Goal: Task Accomplishment & Management: Use online tool/utility

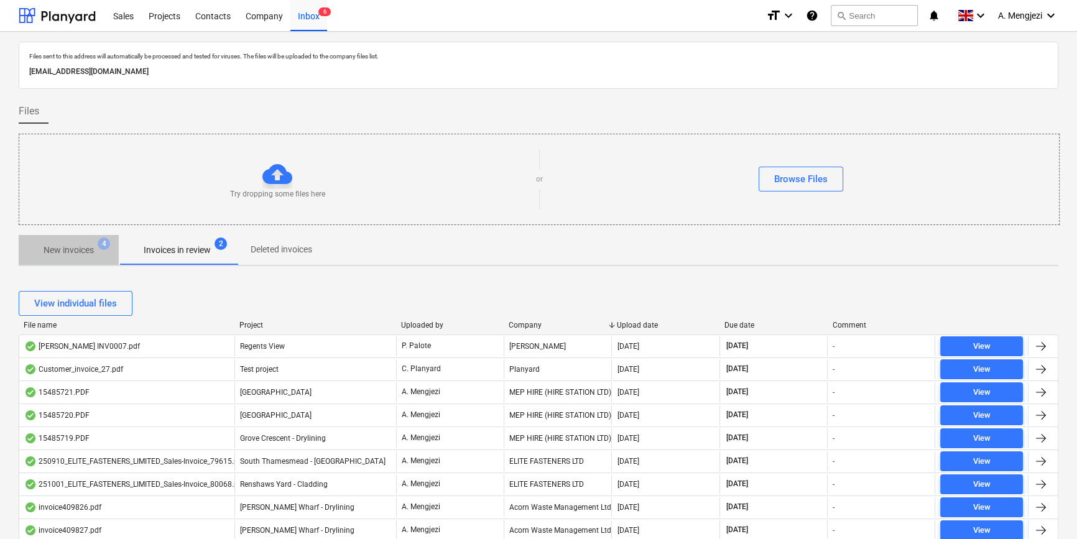
click at [67, 249] on p "New invoices" at bounding box center [69, 250] width 50 height 13
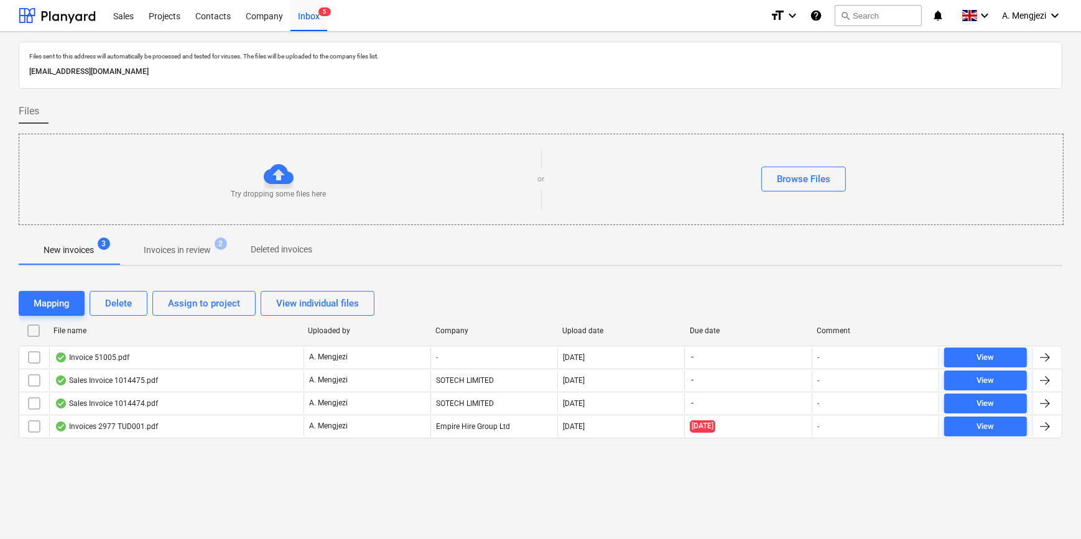
click at [161, 244] on p "Invoices in review" at bounding box center [177, 250] width 67 height 13
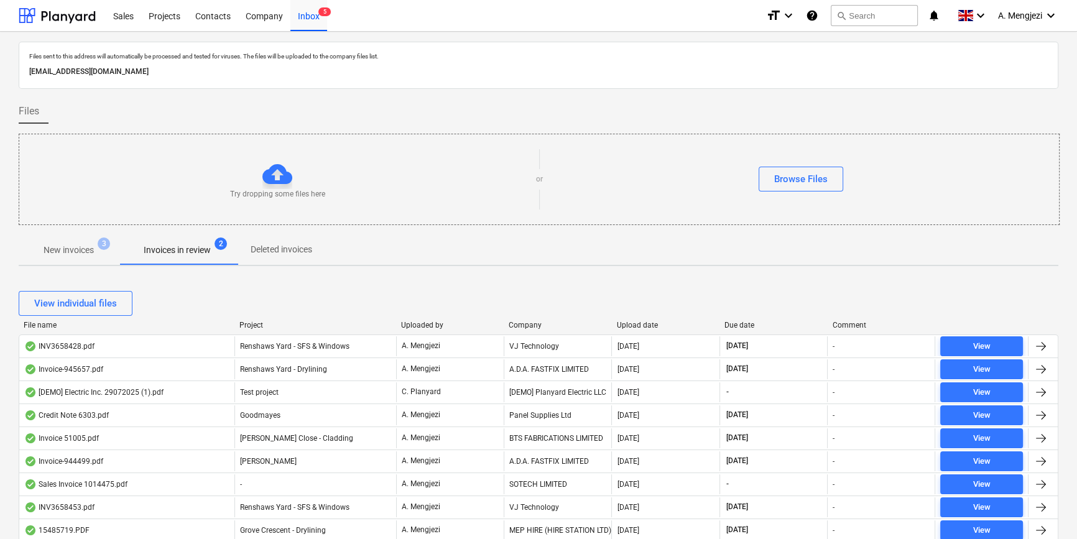
click at [524, 326] on div "Company" at bounding box center [558, 325] width 98 height 9
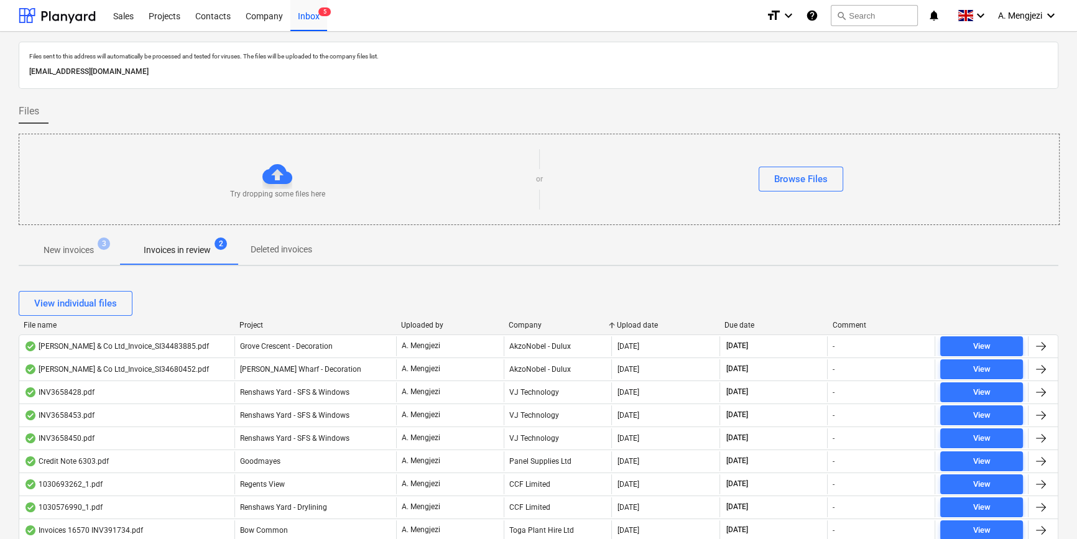
click at [67, 241] on span "New invoices 3" at bounding box center [69, 250] width 100 height 22
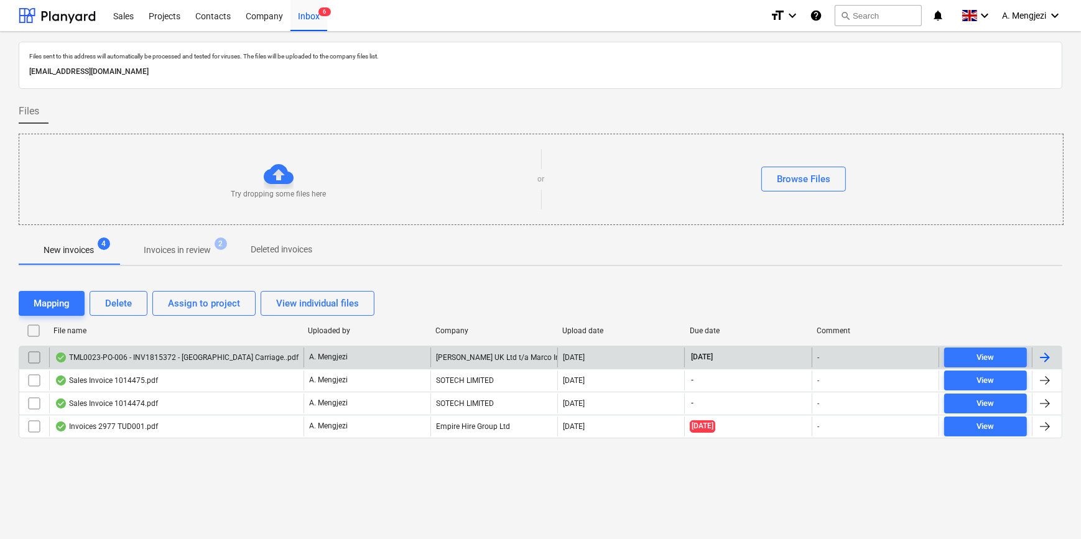
click at [504, 350] on div "[PERSON_NAME] UK Ltd t/a Marco Industries" at bounding box center [493, 358] width 127 height 20
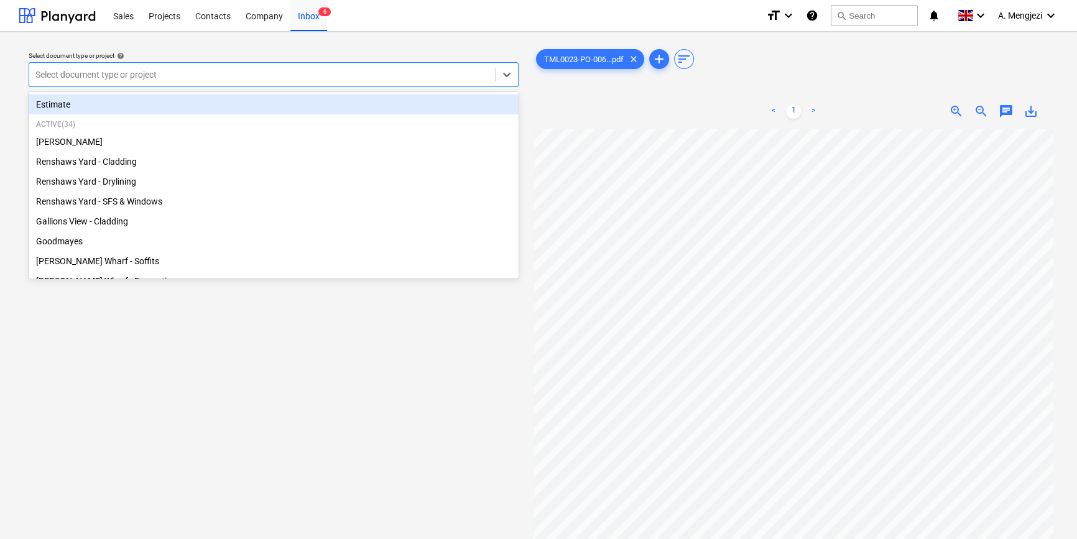
click at [277, 81] on div "Select document type or project" at bounding box center [262, 74] width 466 height 17
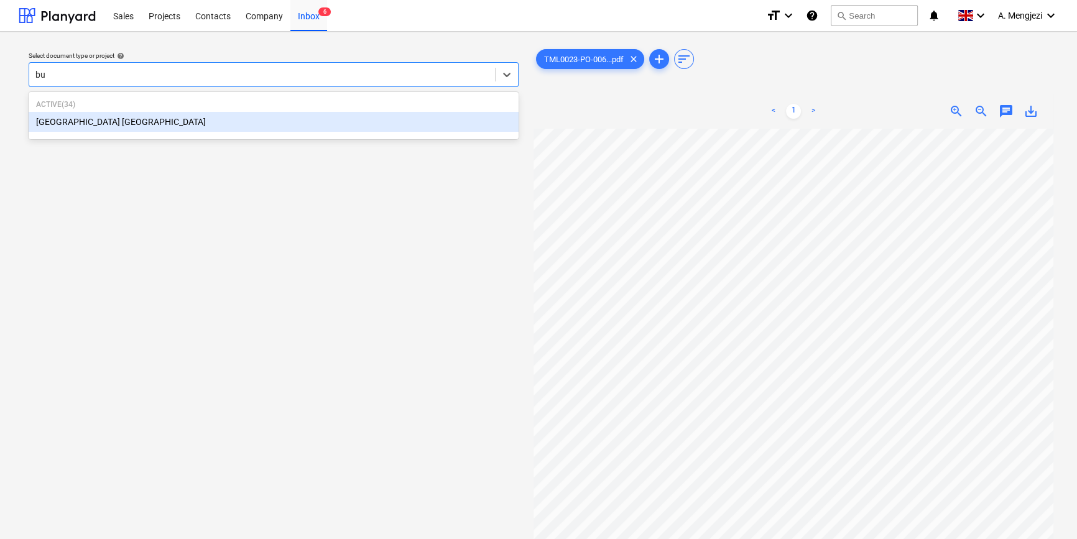
type input "bur"
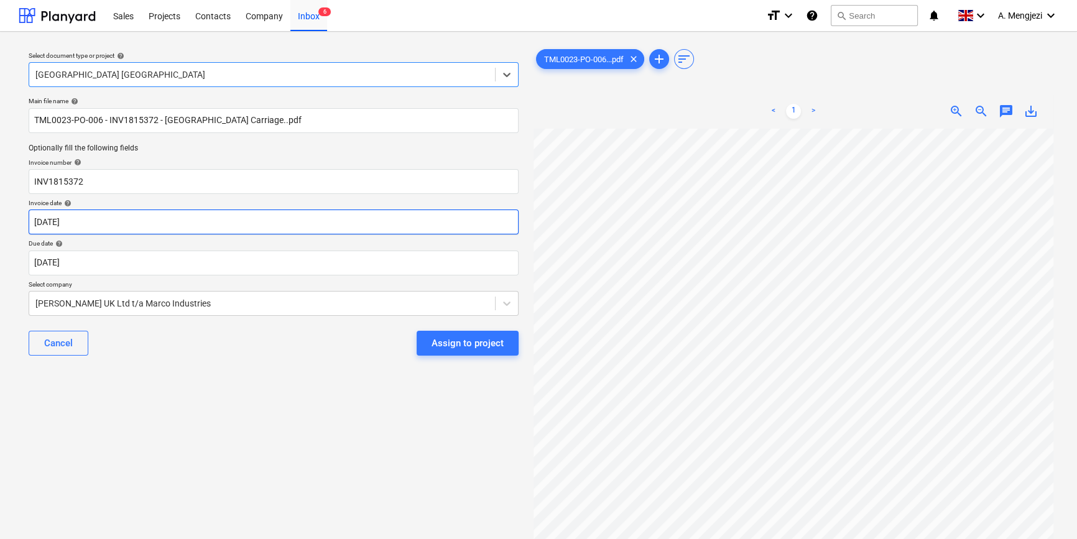
click at [249, 224] on body "Sales Projects Contacts Company Inbox 6 format_size keyboard_arrow_down help se…" at bounding box center [538, 269] width 1077 height 539
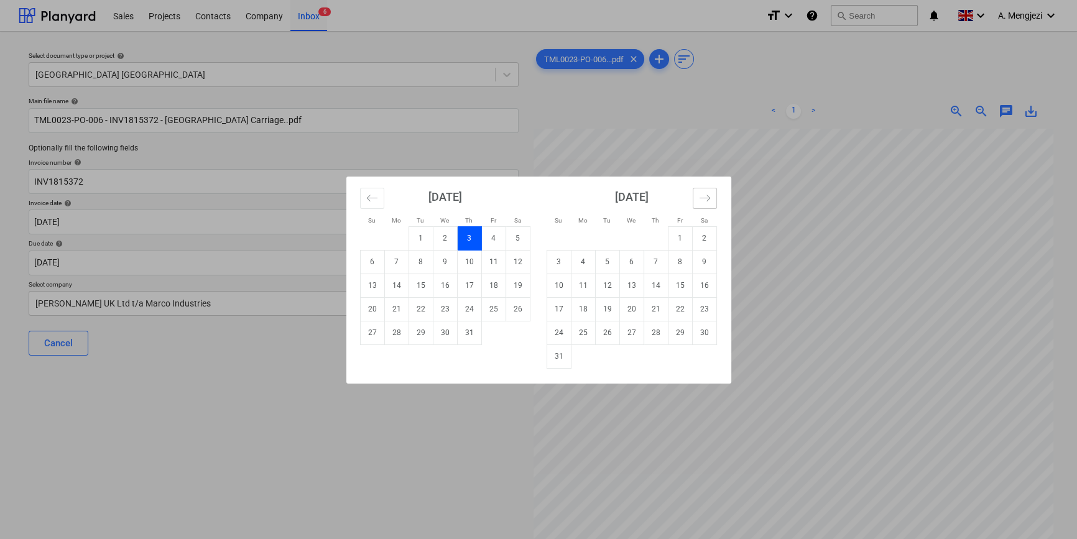
click at [707, 202] on icon "Move forward to switch to the next month." at bounding box center [705, 198] width 12 height 12
click at [613, 284] on td "16" at bounding box center [607, 286] width 24 height 24
type input "[DATE]"
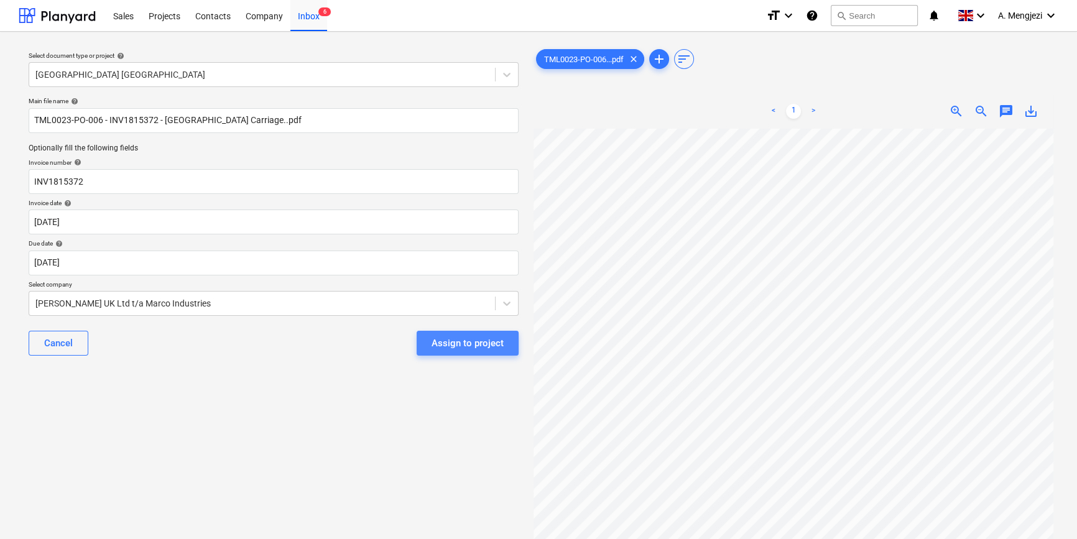
click at [475, 343] on div "Assign to project" at bounding box center [468, 343] width 72 height 16
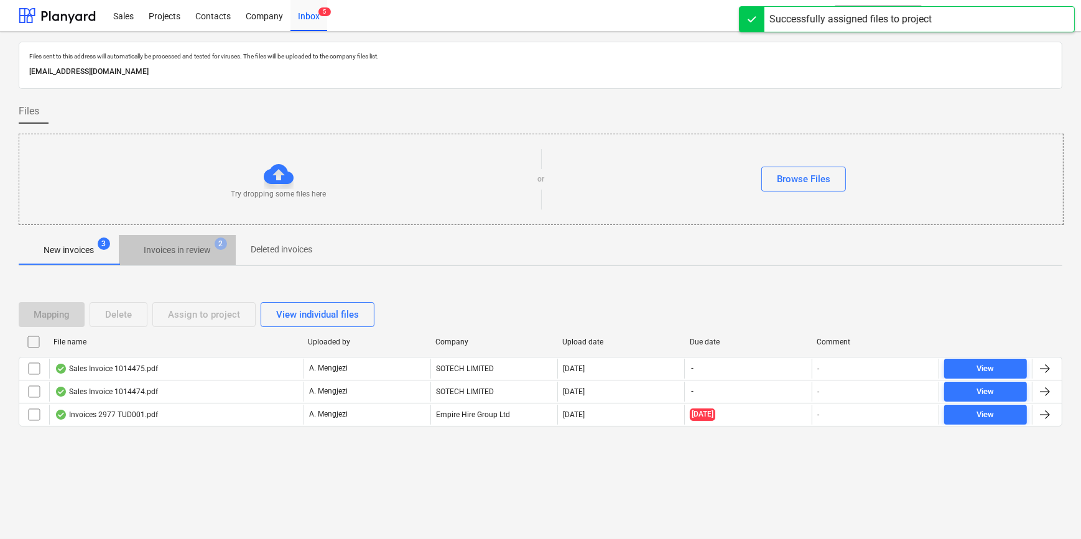
click at [192, 251] on p "Invoices in review" at bounding box center [177, 250] width 67 height 13
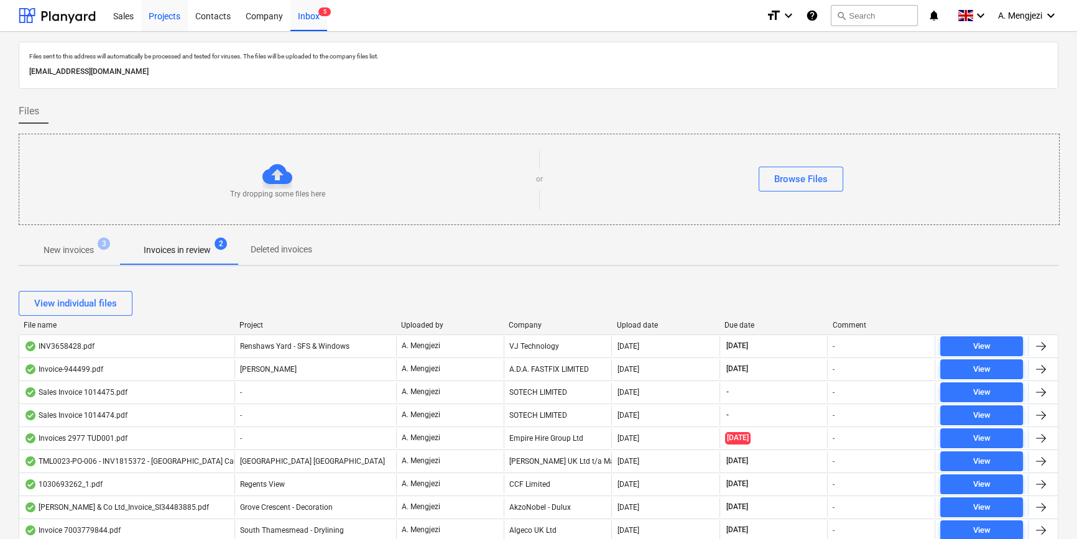
click at [178, 16] on div "Projects" at bounding box center [164, 15] width 47 height 32
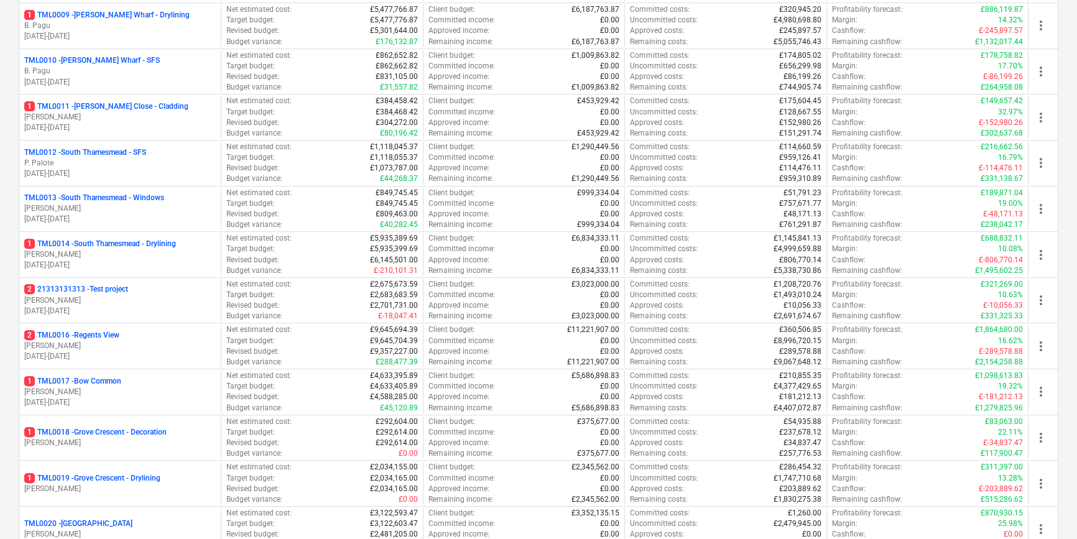
scroll to position [848, 0]
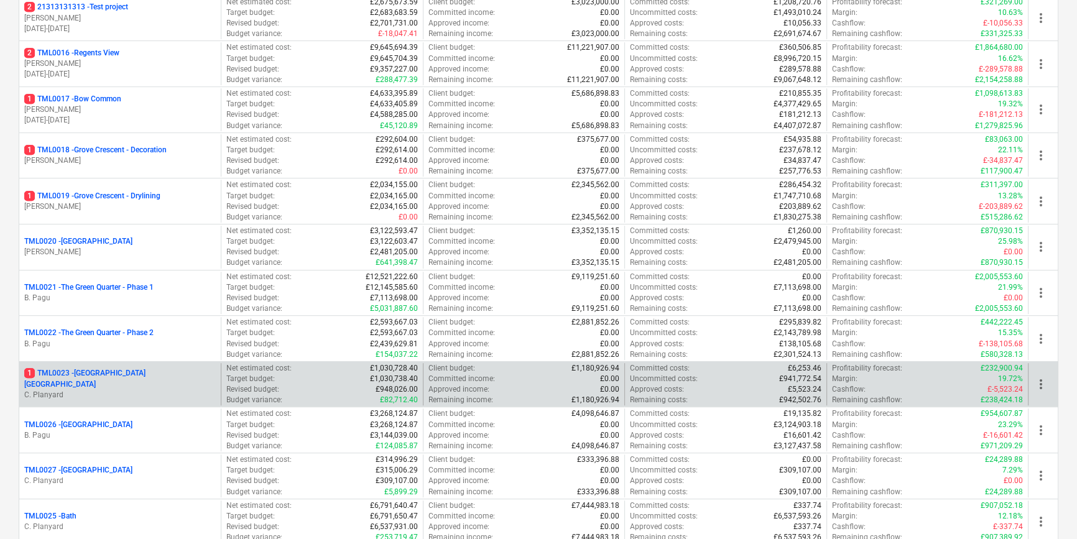
click at [86, 390] on p "C. Planyard" at bounding box center [120, 395] width 192 height 11
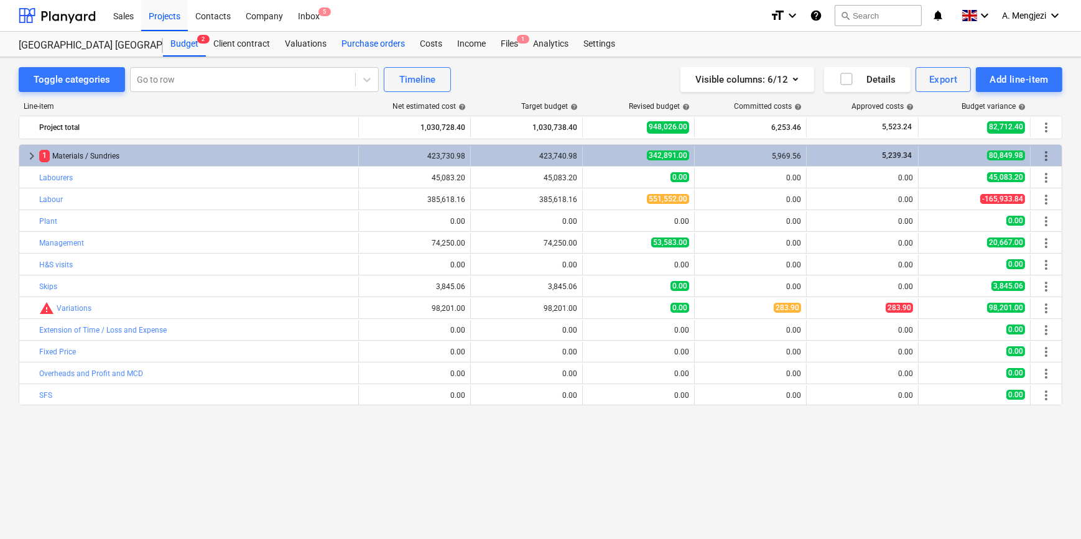
click at [389, 39] on div "Purchase orders" at bounding box center [373, 44] width 78 height 25
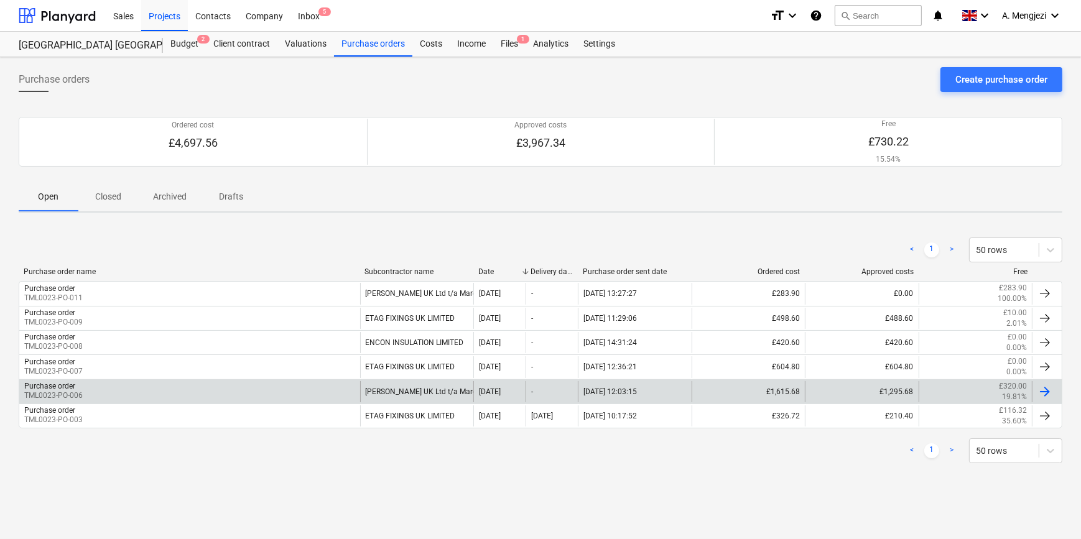
click at [129, 390] on div "Purchase order TML0023-PO-006" at bounding box center [189, 391] width 341 height 21
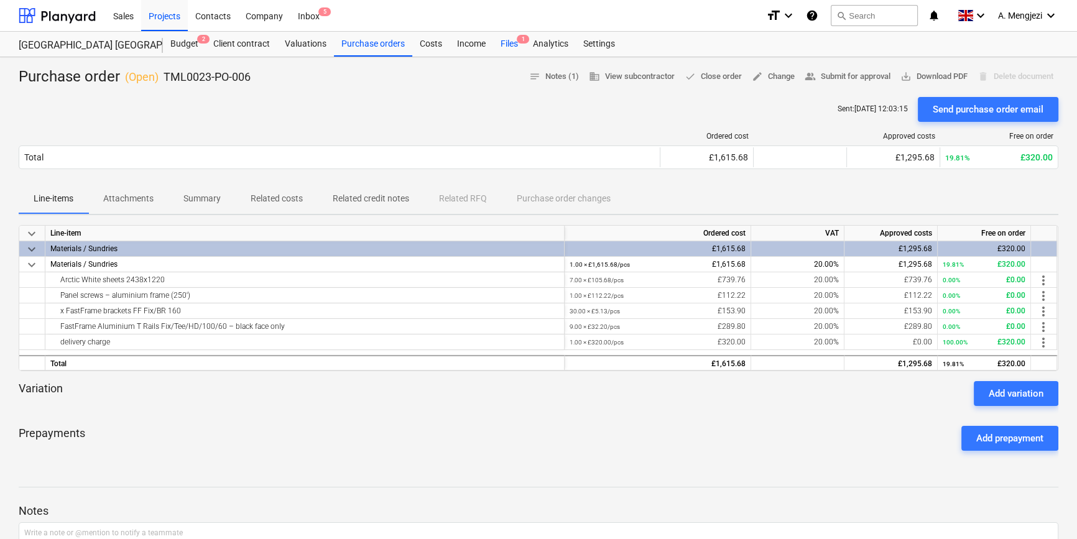
click at [505, 41] on div "Files 1" at bounding box center [509, 44] width 32 height 25
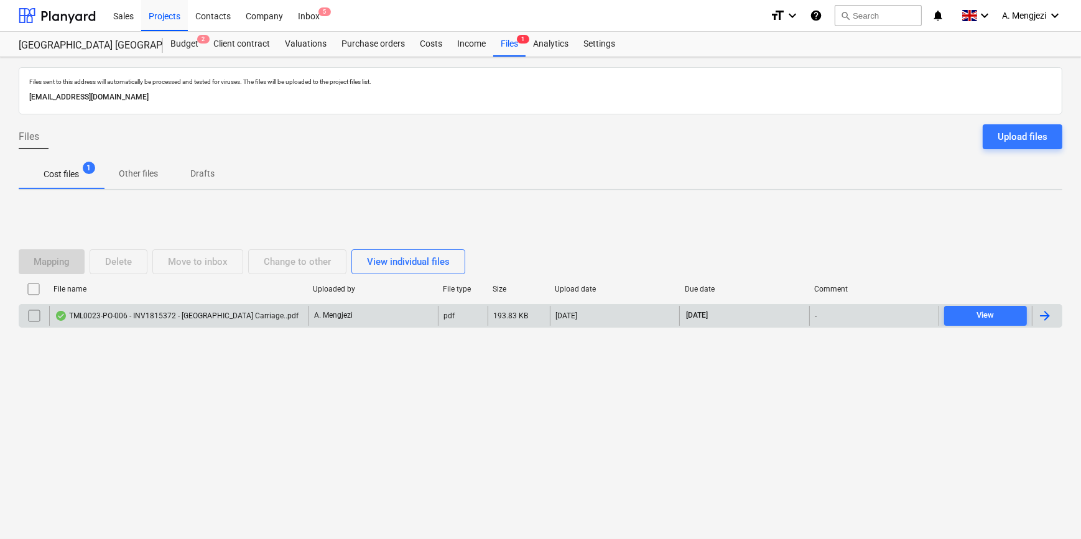
click at [165, 314] on div "TML0023-PO-006 - INV1815372 - [GEOGRAPHIC_DATA] Carriage..pdf" at bounding box center [177, 316] width 244 height 10
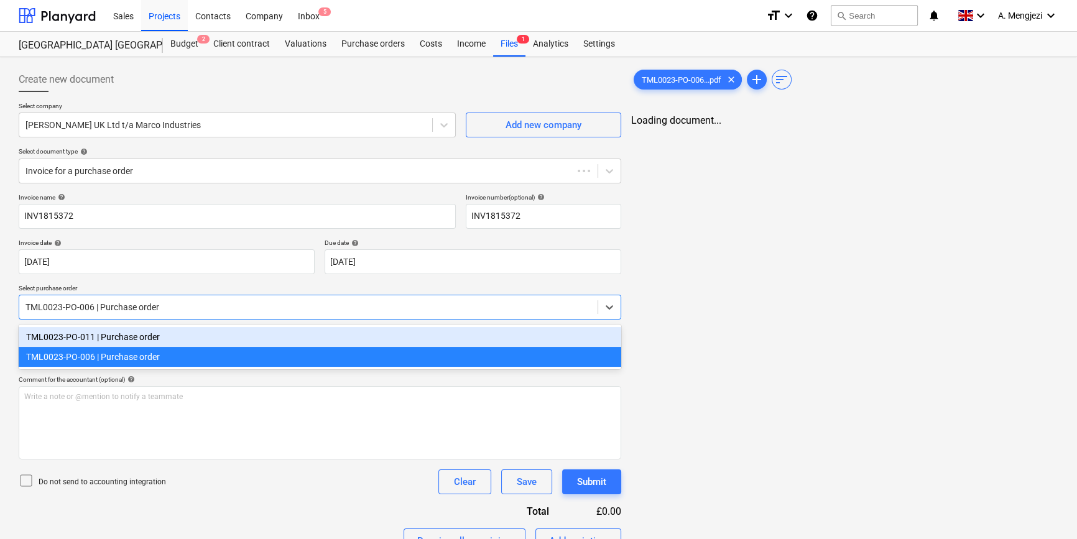
click at [165, 314] on div "TML0023-PO-006 | Purchase order" at bounding box center [308, 307] width 578 height 17
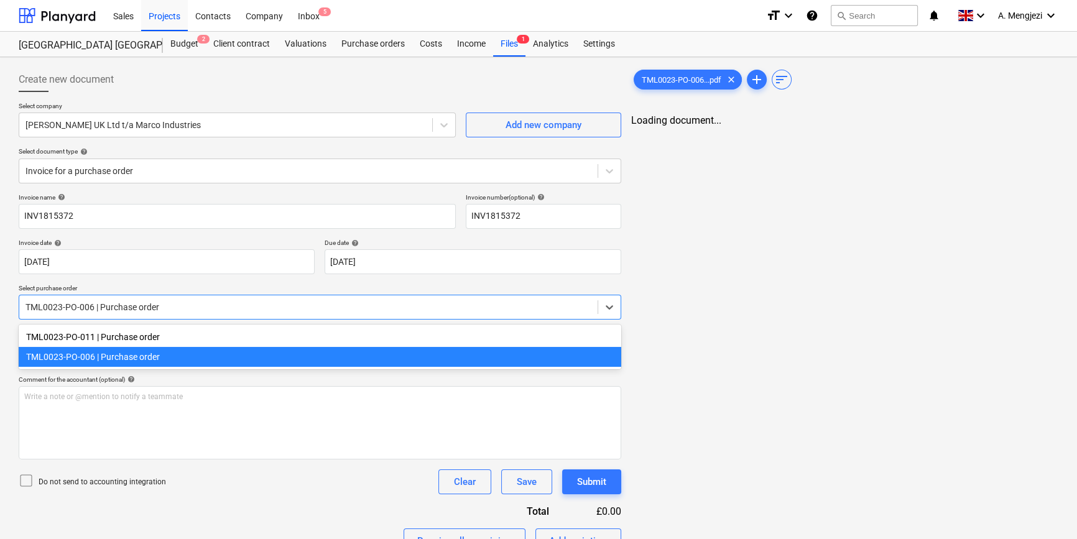
click at [157, 359] on div "TML0023-PO-006 | Purchase order" at bounding box center [320, 357] width 603 height 20
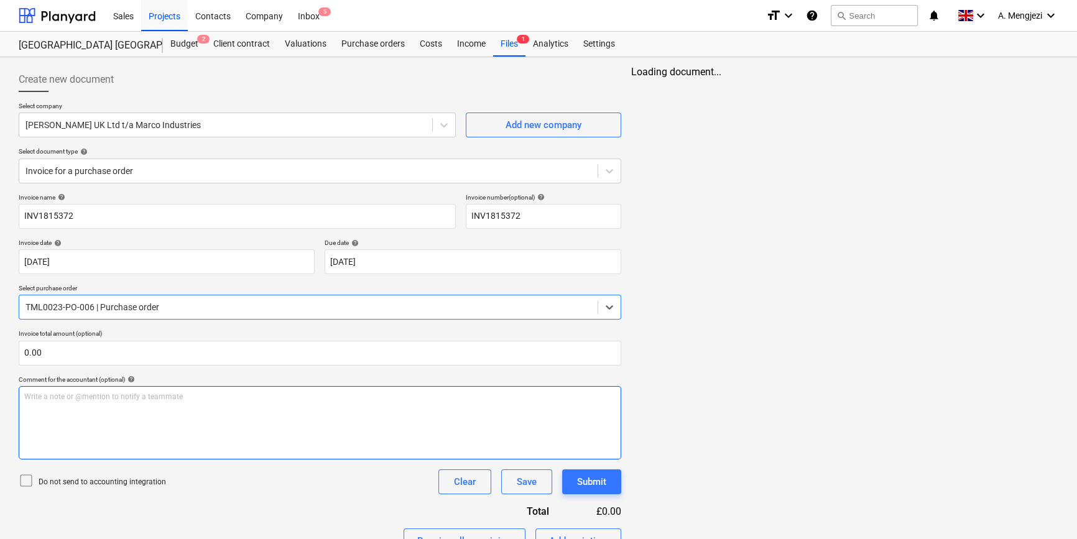
scroll to position [239, 0]
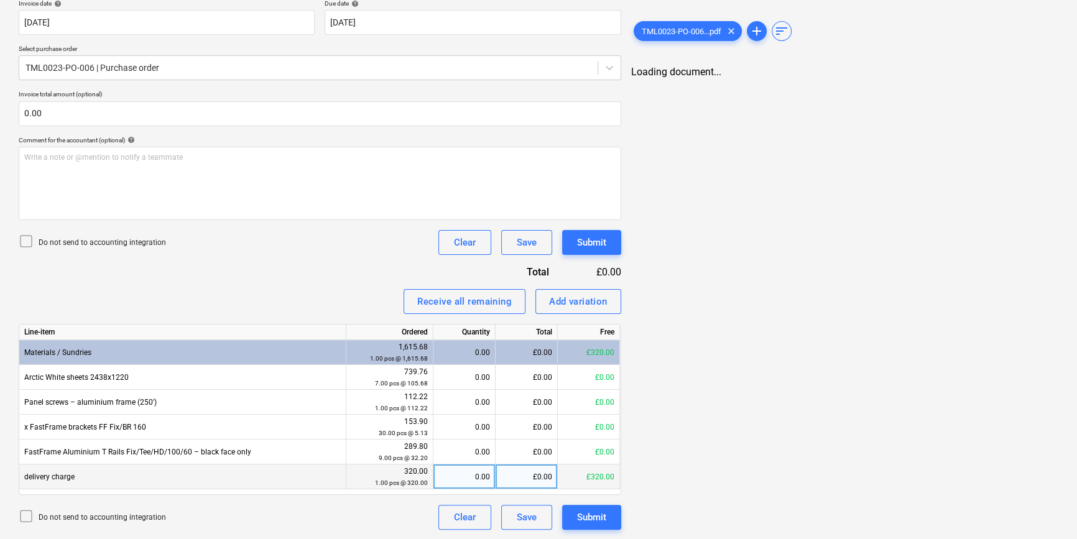
click at [461, 481] on div "0.00" at bounding box center [464, 477] width 52 height 25
click at [675, 30] on span "TML0023-PO-006...pdf" at bounding box center [681, 31] width 95 height 9
click at [465, 482] on div "0.00" at bounding box center [464, 477] width 52 height 25
type input "1"
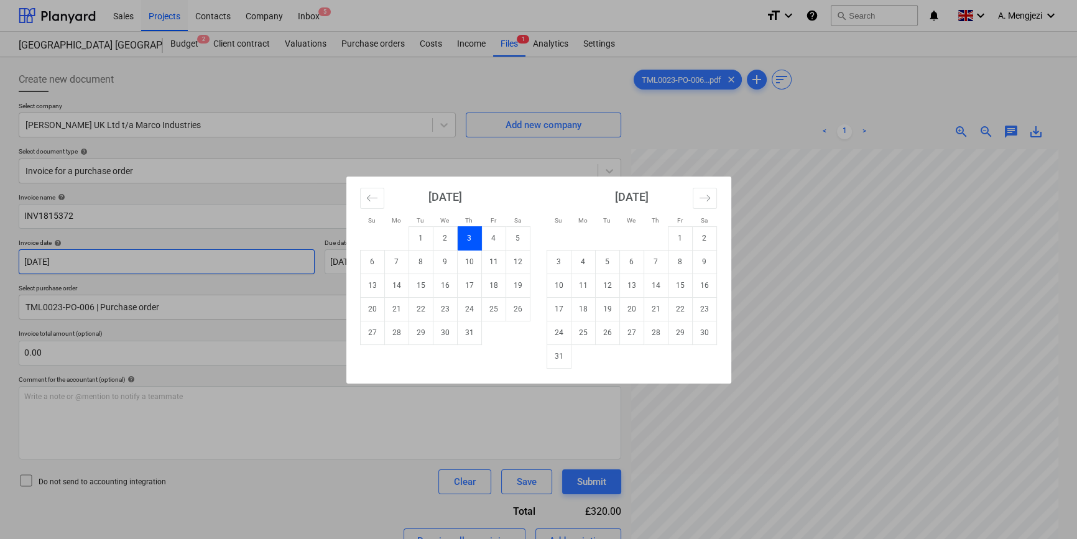
click at [121, 262] on body "Sales Projects Contacts Company Inbox 5 format_size keyboard_arrow_down help se…" at bounding box center [538, 269] width 1077 height 539
click at [707, 195] on icon "Move forward to switch to the next month." at bounding box center [704, 198] width 11 height 6
click at [614, 284] on td "16" at bounding box center [607, 286] width 24 height 24
type input "[DATE]"
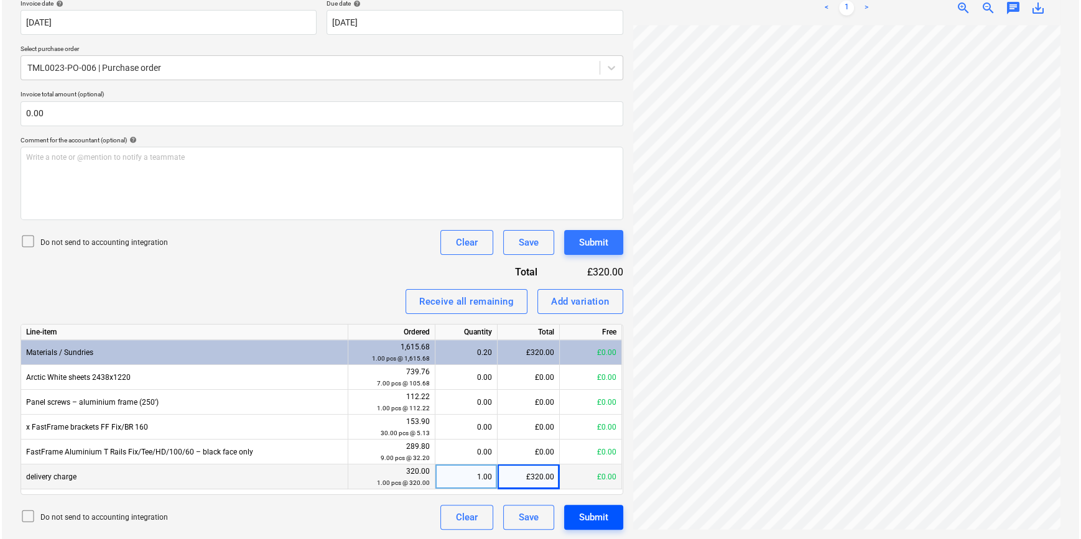
scroll to position [209, 134]
click at [600, 515] on div "Submit" at bounding box center [591, 517] width 29 height 16
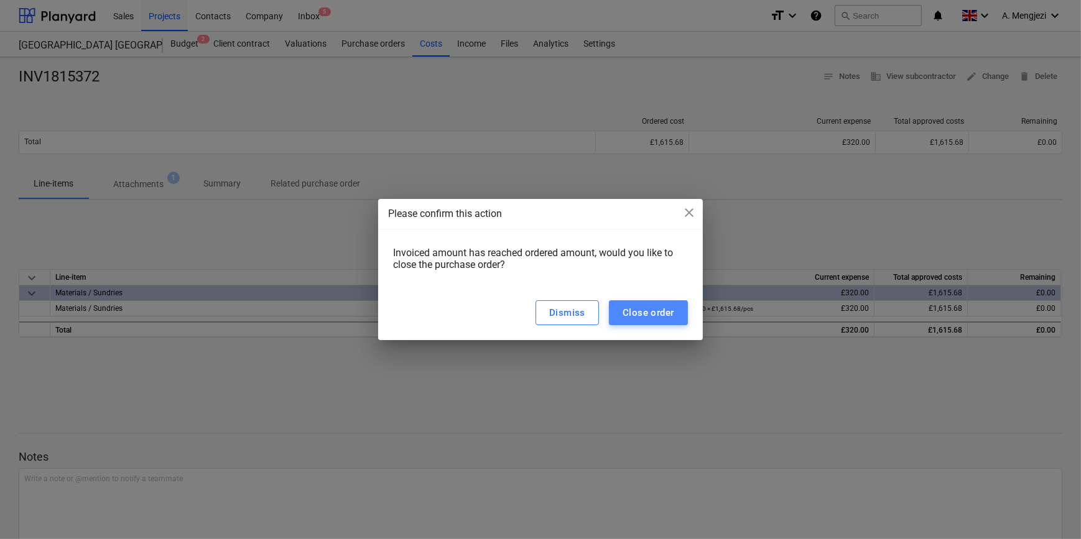
click at [643, 307] on div "Close order" at bounding box center [649, 313] width 52 height 16
